Goal: Task Accomplishment & Management: Manage account settings

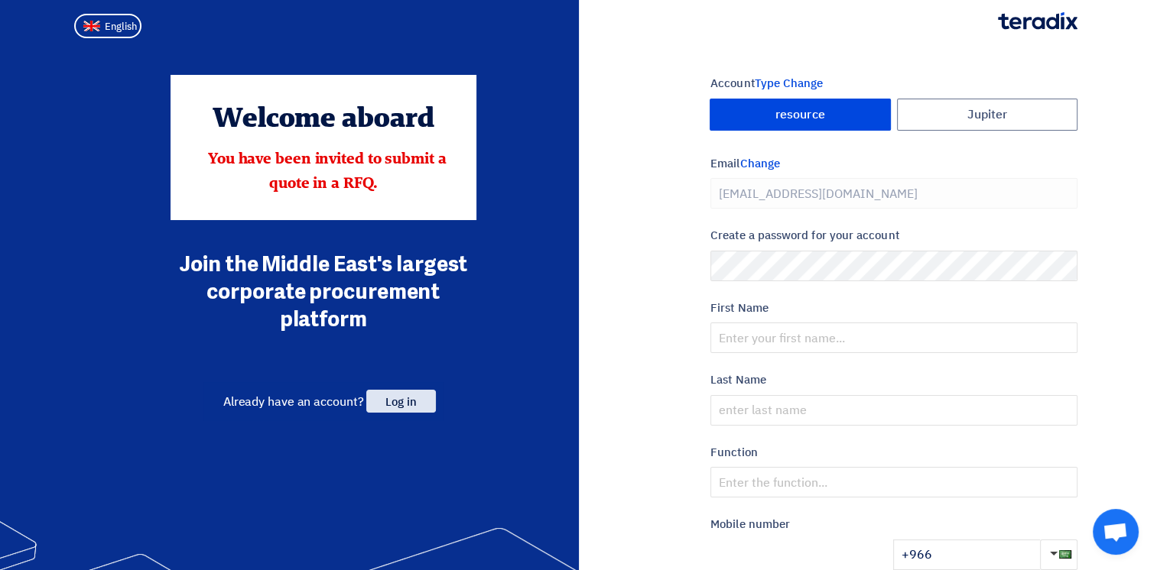
click at [421, 399] on span "Log in" at bounding box center [400, 401] width 69 height 23
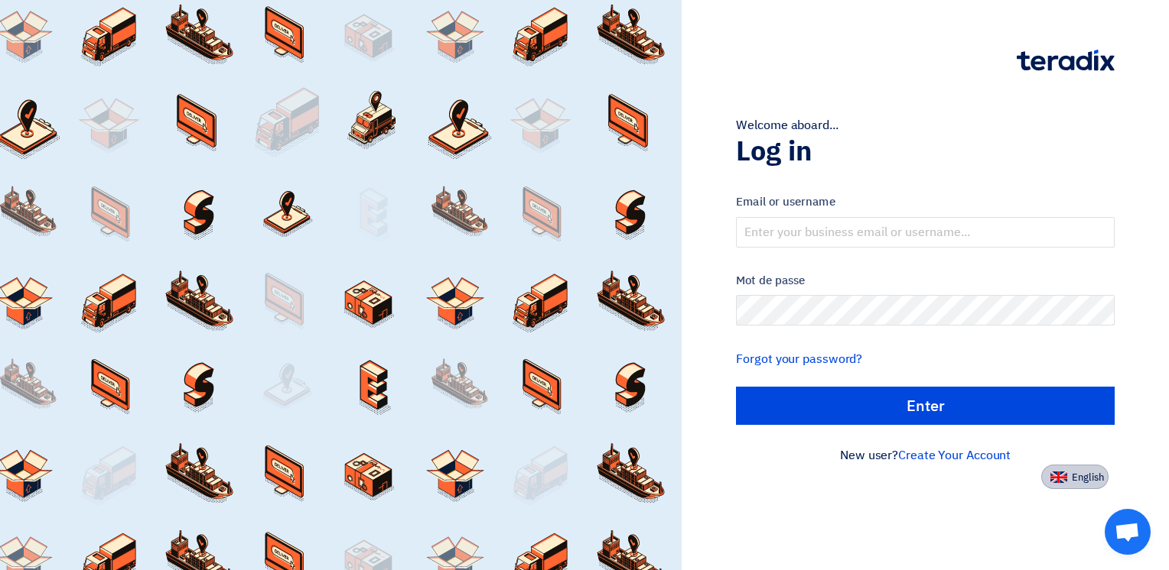
click at [1083, 480] on span "English" at bounding box center [1087, 478] width 32 height 11
type input "Sign in"
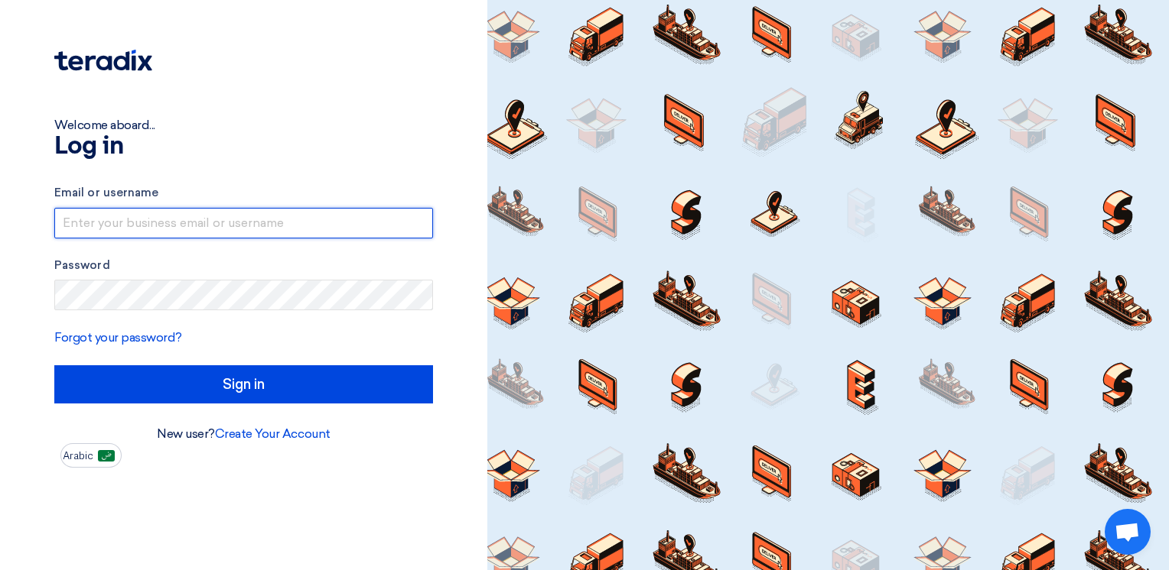
click at [143, 228] on input "text" at bounding box center [243, 223] width 379 height 31
type input "[PERSON_NAME][EMAIL_ADDRESS][DOMAIN_NAME]"
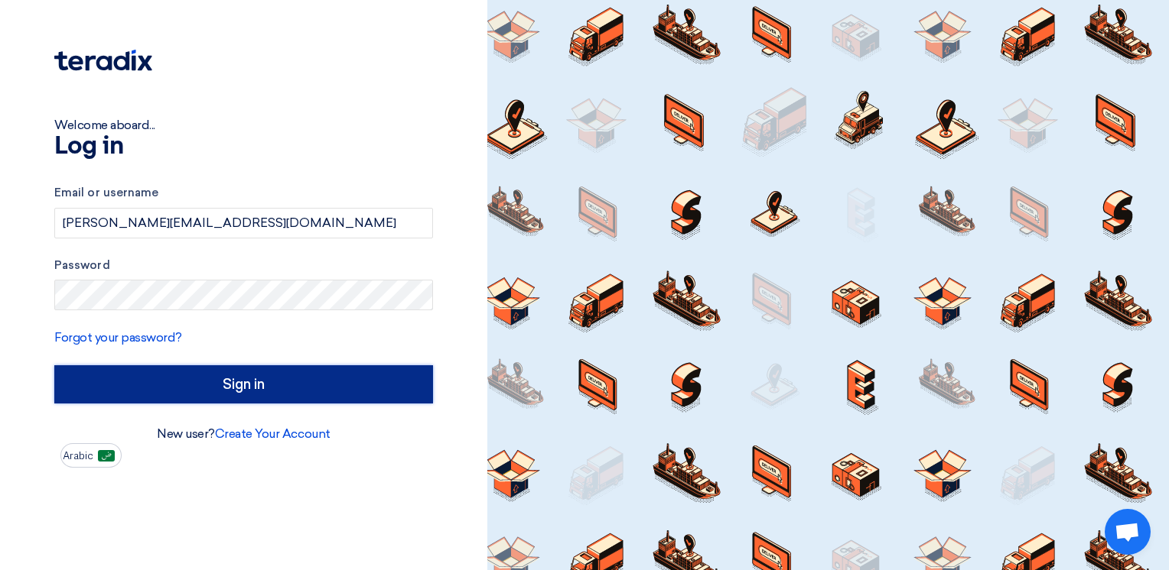
click at [261, 389] on input "Sign in" at bounding box center [243, 385] width 379 height 38
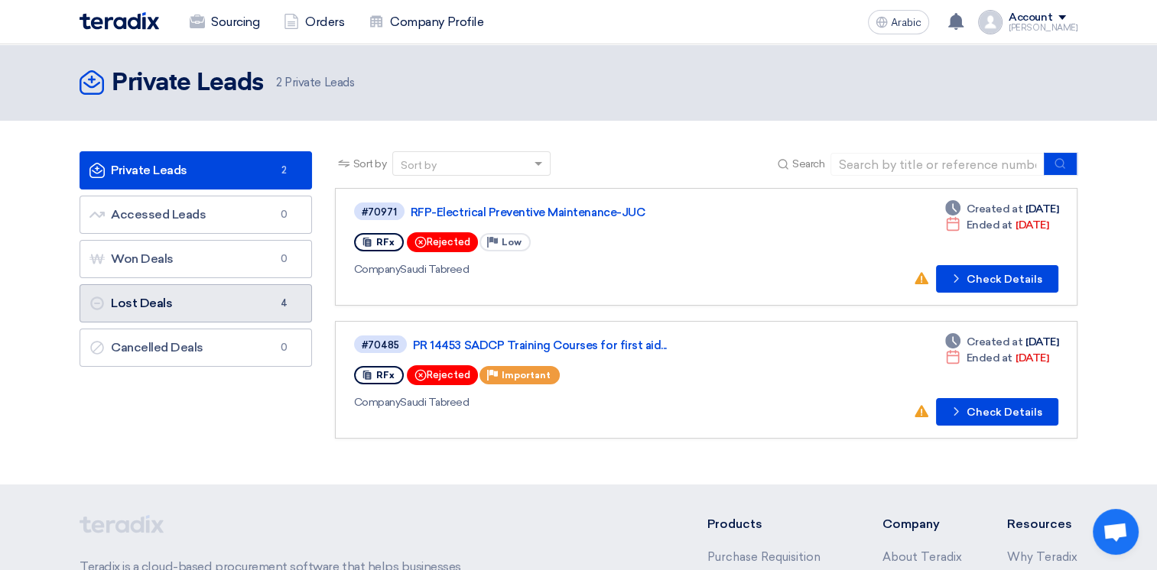
click at [199, 304] on link "Lost Deals Lost Deals 4" at bounding box center [196, 303] width 232 height 38
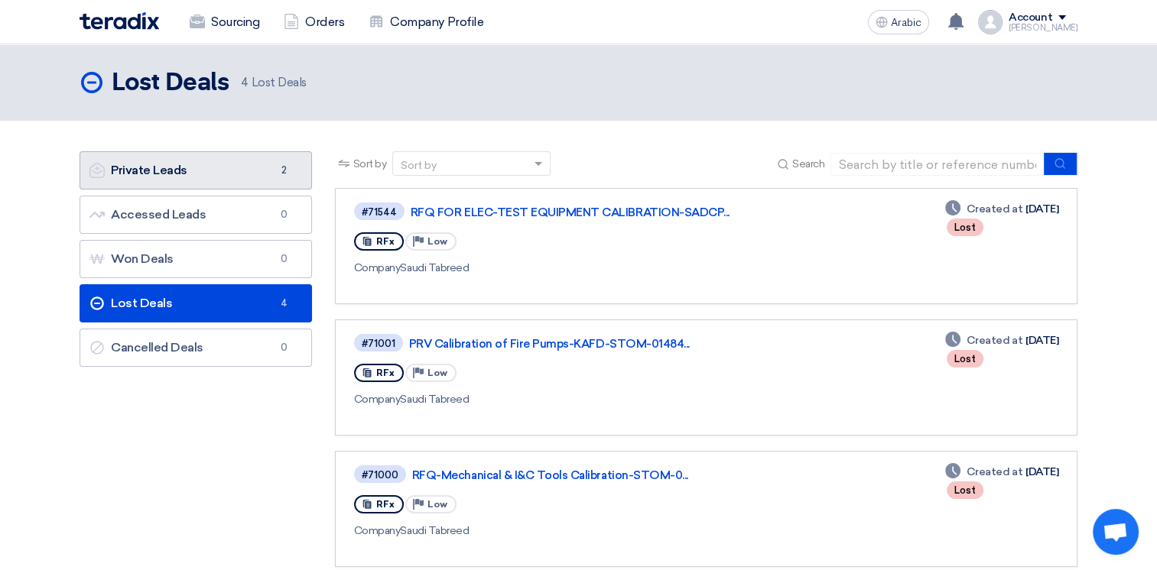
click at [194, 175] on link "Private Leads Private Leads 2" at bounding box center [196, 170] width 232 height 38
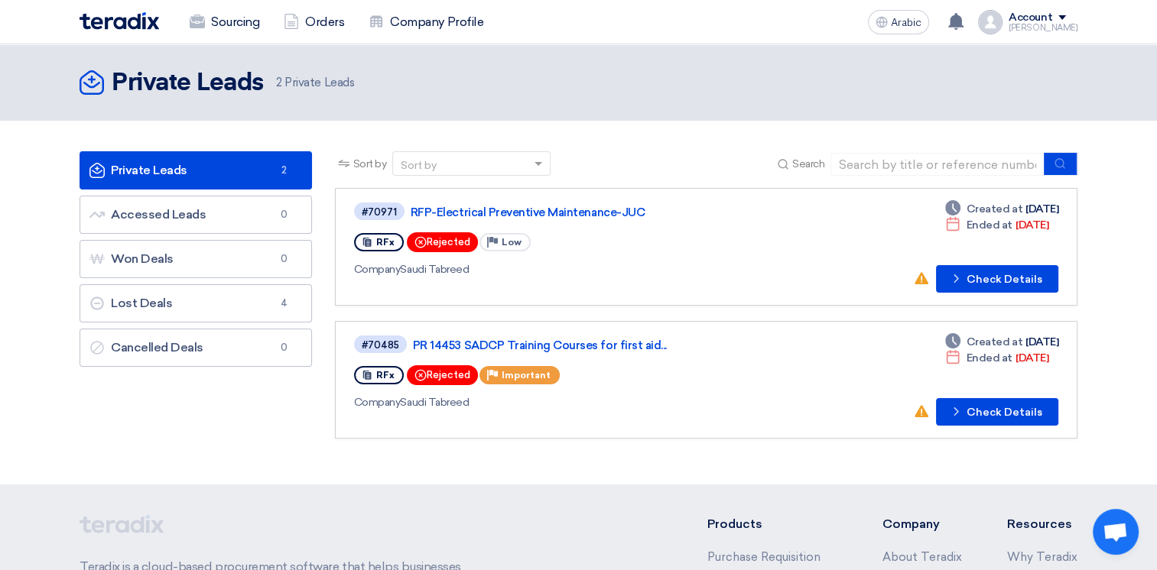
click at [1071, 14] on div "Account" at bounding box center [1043, 17] width 69 height 13
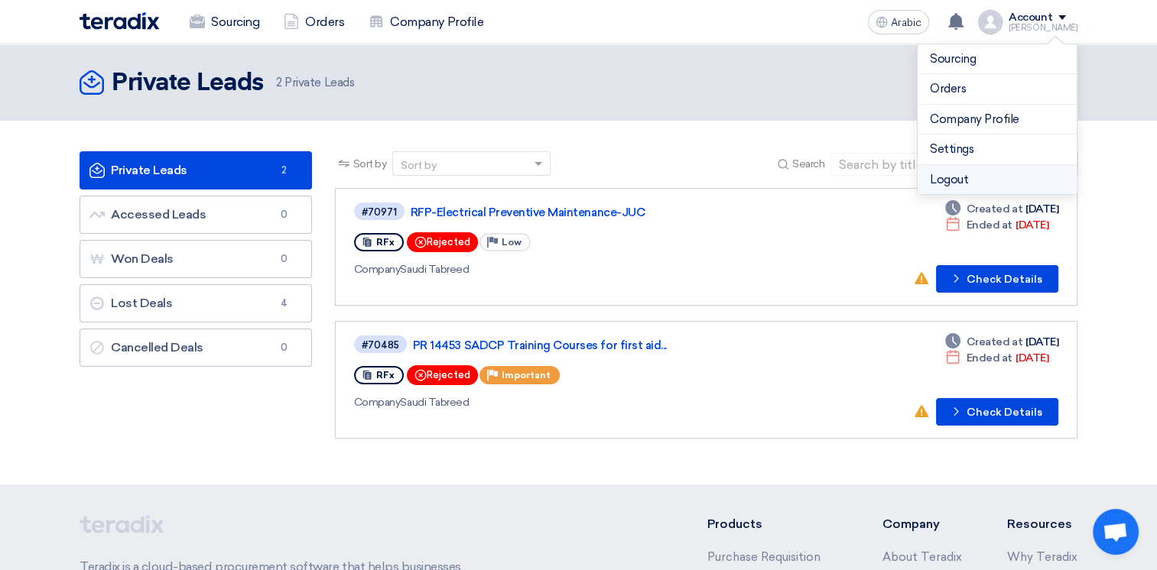
click at [964, 174] on li "Logout" at bounding box center [997, 180] width 159 height 30
